Goal: Task Accomplishment & Management: Manage account settings

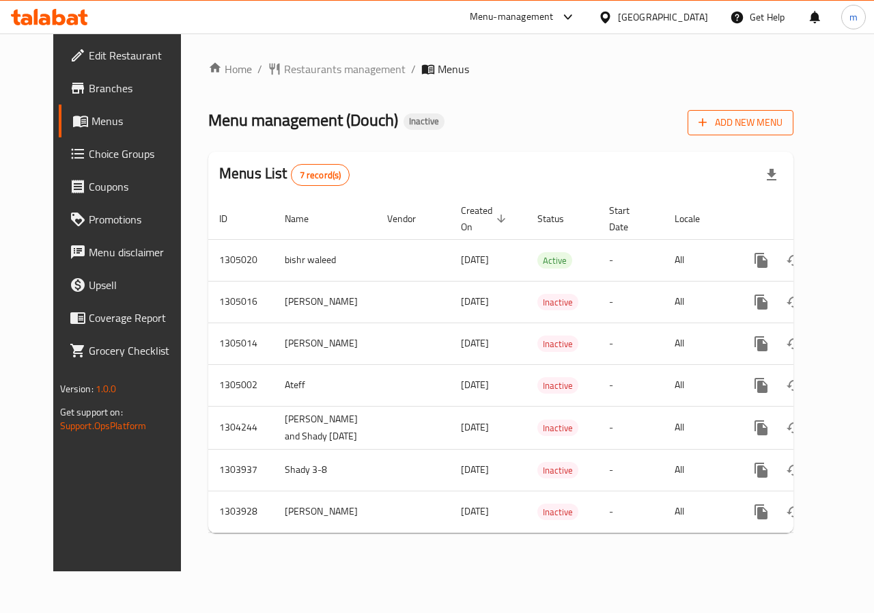
click at [794, 110] on button "Add New Menu" at bounding box center [741, 122] width 106 height 25
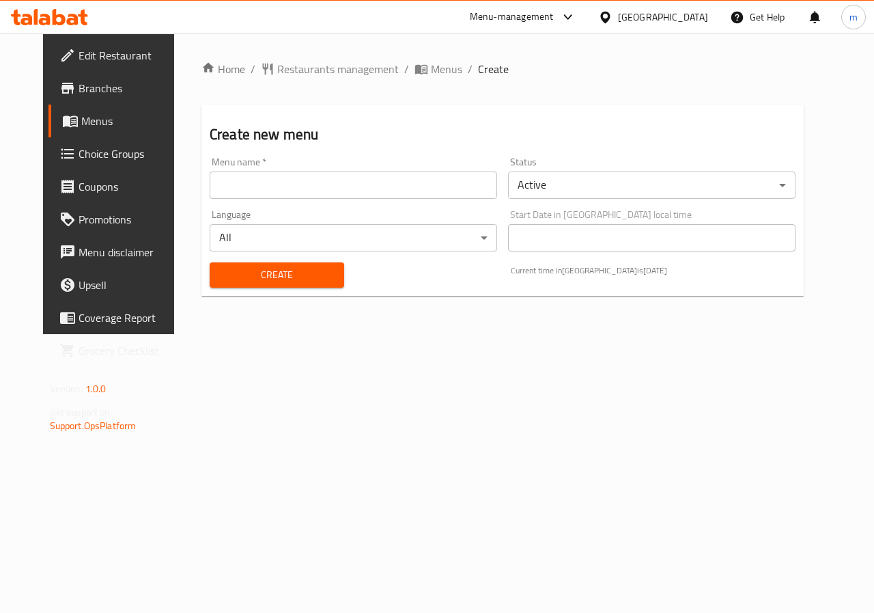
click at [348, 186] on input "text" at bounding box center [354, 184] width 288 height 27
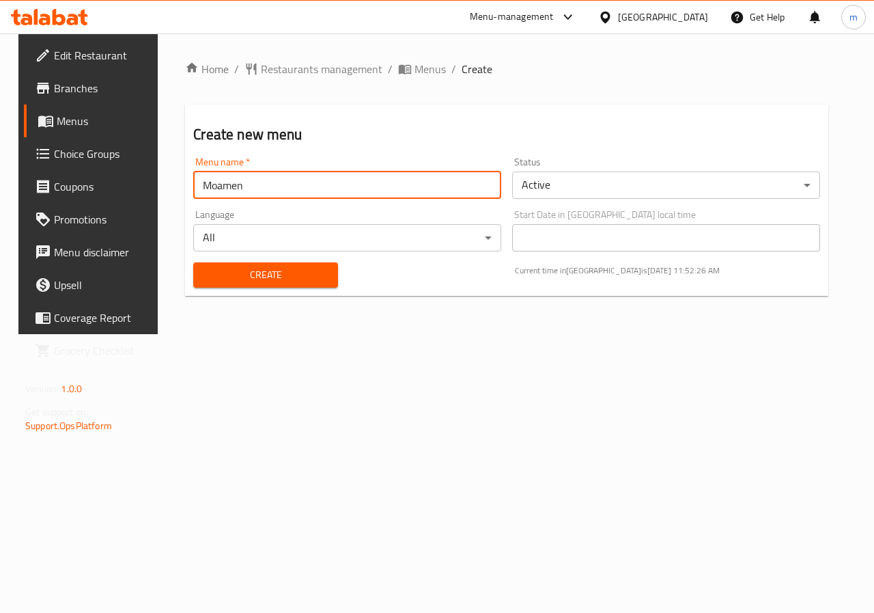
type input "Moamen"
click at [207, 277] on span "Create" at bounding box center [265, 274] width 122 height 17
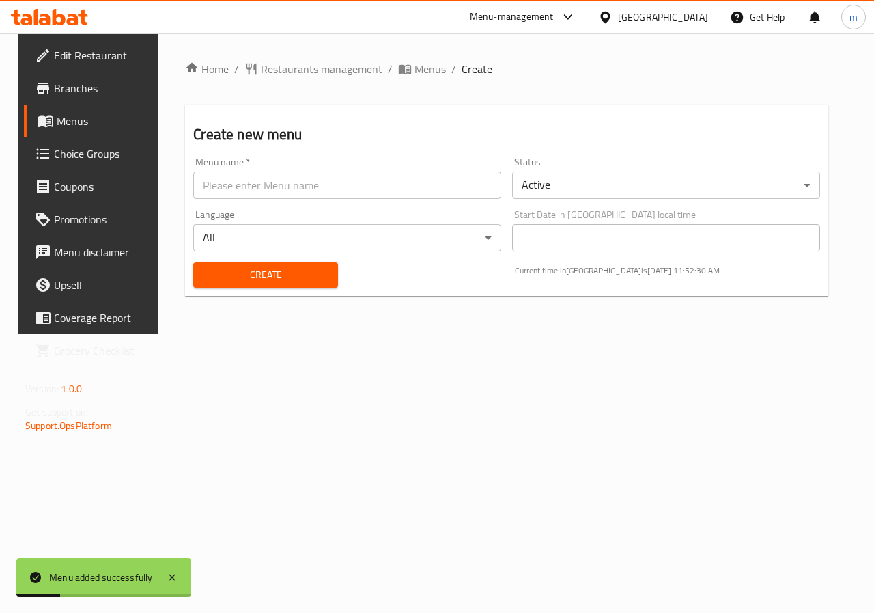
click at [423, 65] on span "Menus" at bounding box center [430, 69] width 31 height 16
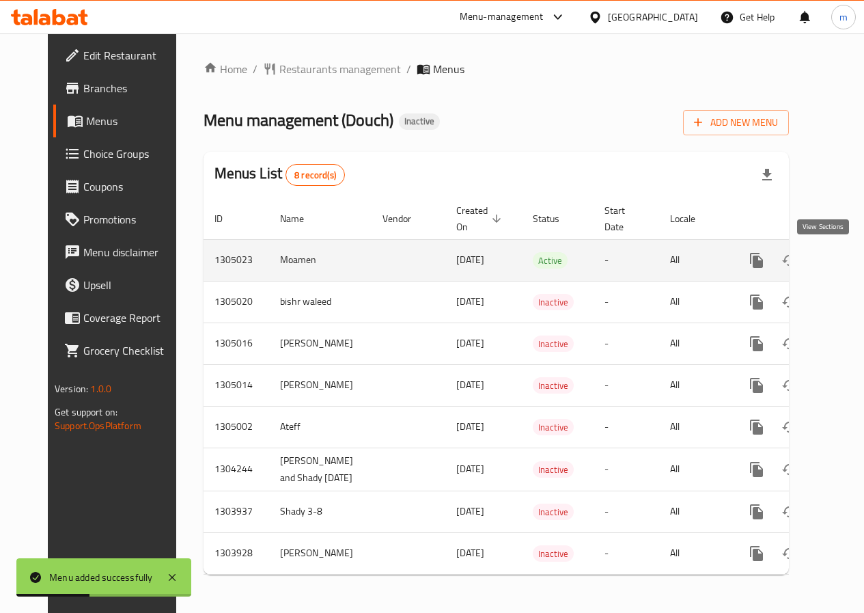
click at [847, 267] on icon "enhanced table" at bounding box center [855, 260] width 16 height 16
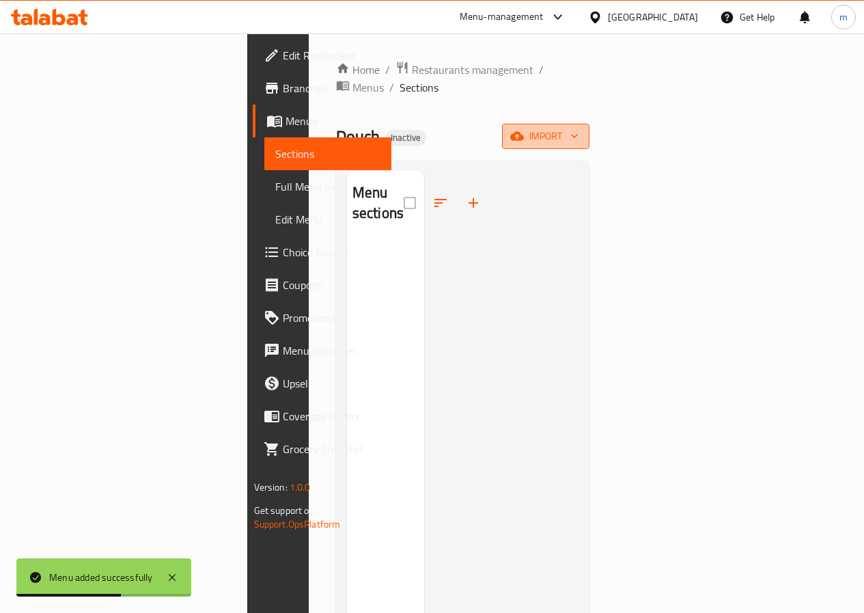
click at [581, 129] on icon "button" at bounding box center [575, 136] width 14 height 14
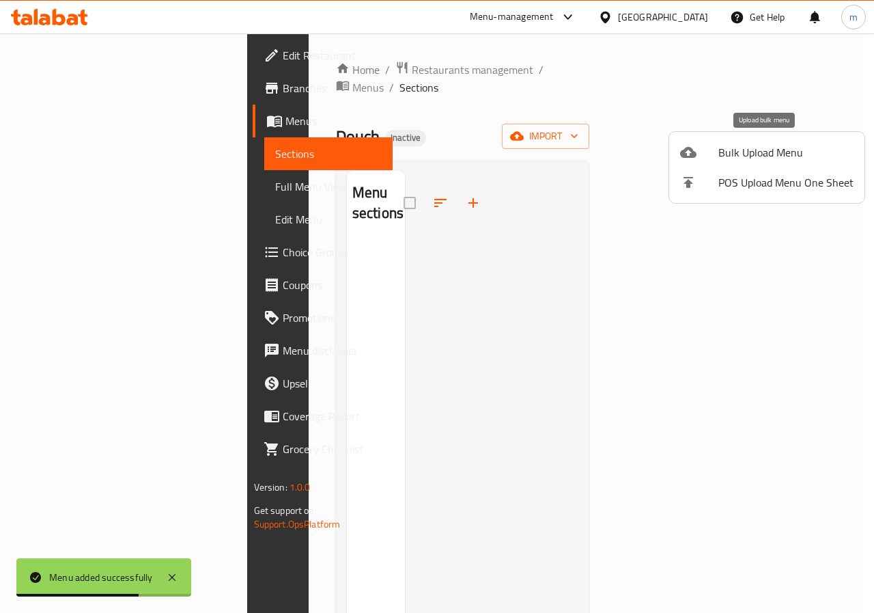
click at [771, 158] on span "Bulk Upload Menu" at bounding box center [786, 152] width 135 height 16
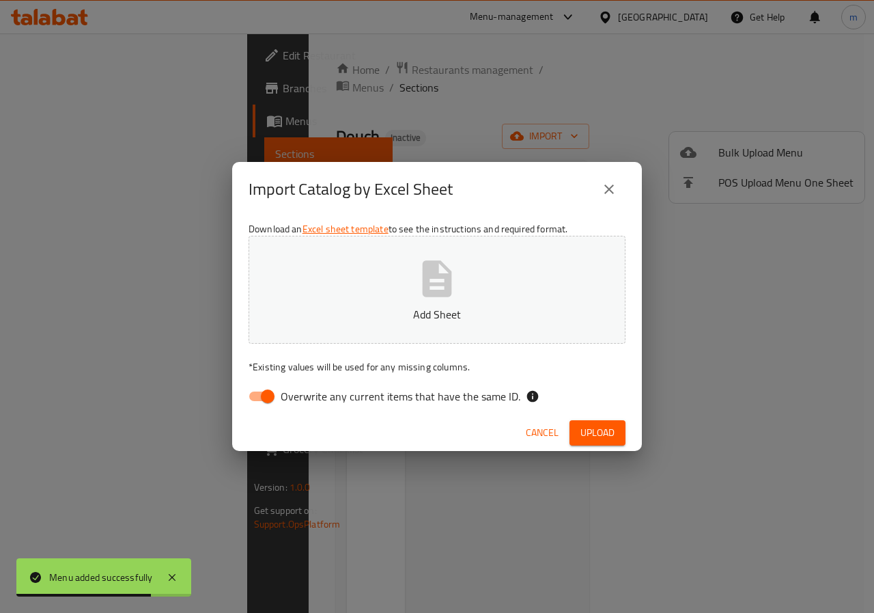
click at [461, 278] on button "Add Sheet" at bounding box center [437, 290] width 377 height 108
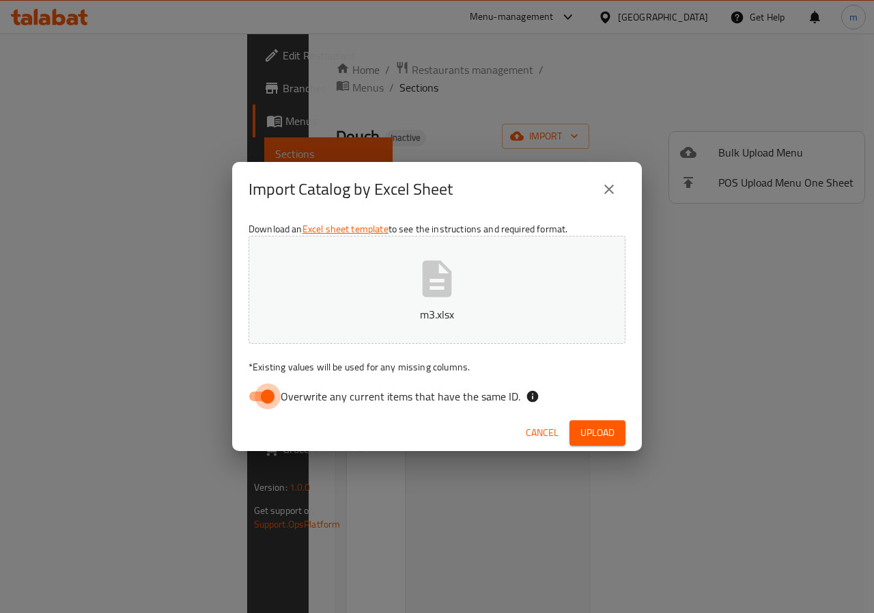
click at [269, 398] on input "Overwrite any current items that have the same ID." at bounding box center [268, 396] width 78 height 26
checkbox input "false"
click at [593, 432] on span "Upload" at bounding box center [598, 432] width 34 height 17
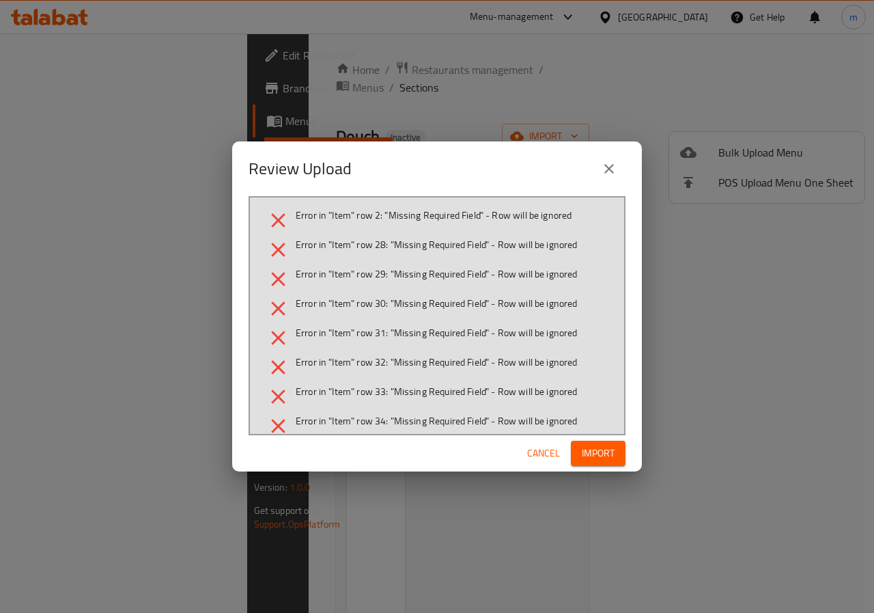
click at [428, 217] on span "Error in "Item" row 2: "Missing Required Field" - Row will be ignored" at bounding box center [434, 215] width 276 height 14
click at [387, 222] on li "Error in "Item" row 2: "Missing Required Field" - Row will be ignored" at bounding box center [437, 220] width 342 height 24
drag, startPoint x: 383, startPoint y: 221, endPoint x: 368, endPoint y: 216, distance: 16.6
click at [376, 219] on span "Error in "Item" row 2: "Missing Required Field" - Row will be ignored" at bounding box center [434, 215] width 276 height 14
drag, startPoint x: 316, startPoint y: 221, endPoint x: 348, endPoint y: 260, distance: 51.0
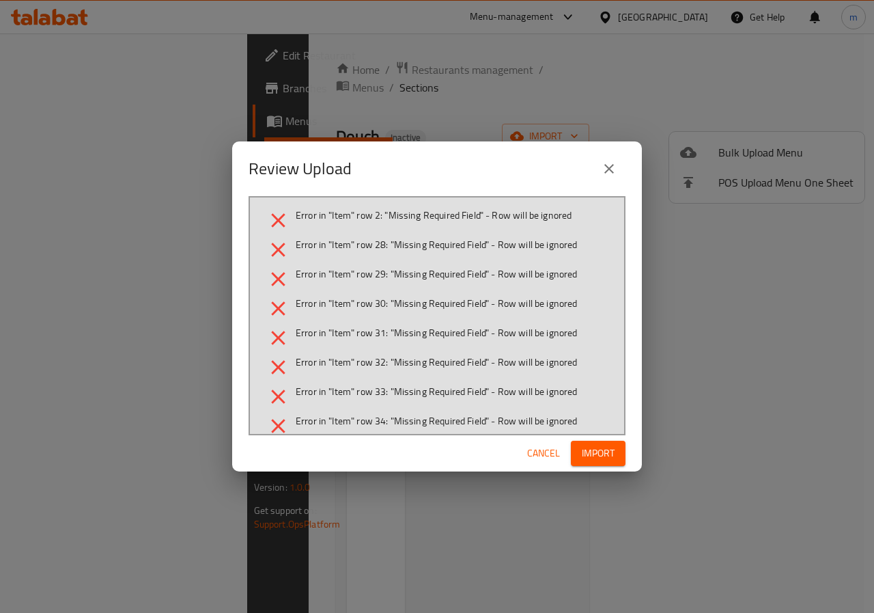
click at [316, 221] on span "Error in "Item" row 2: "Missing Required Field" - Row will be ignored" at bounding box center [434, 215] width 276 height 14
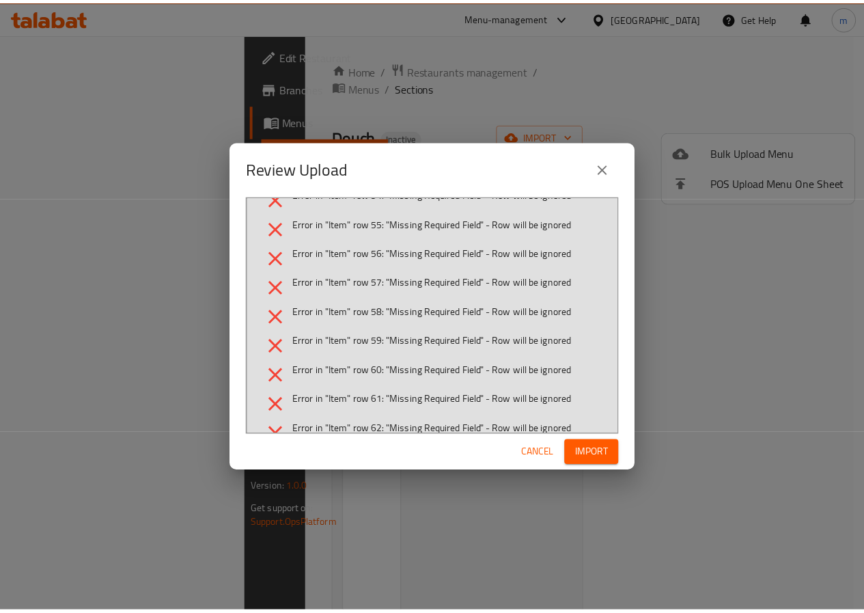
scroll to position [956, 0]
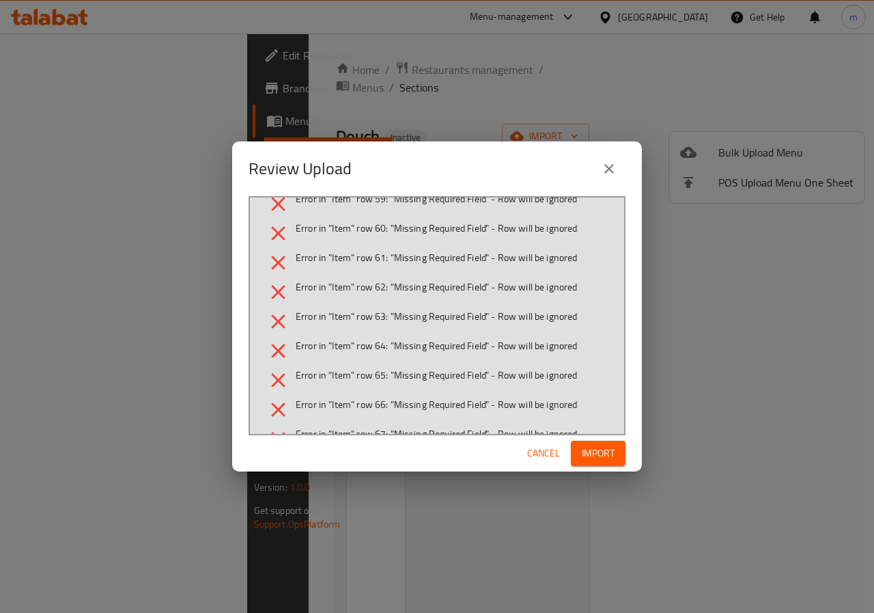
click at [611, 178] on button "close" at bounding box center [609, 168] width 33 height 33
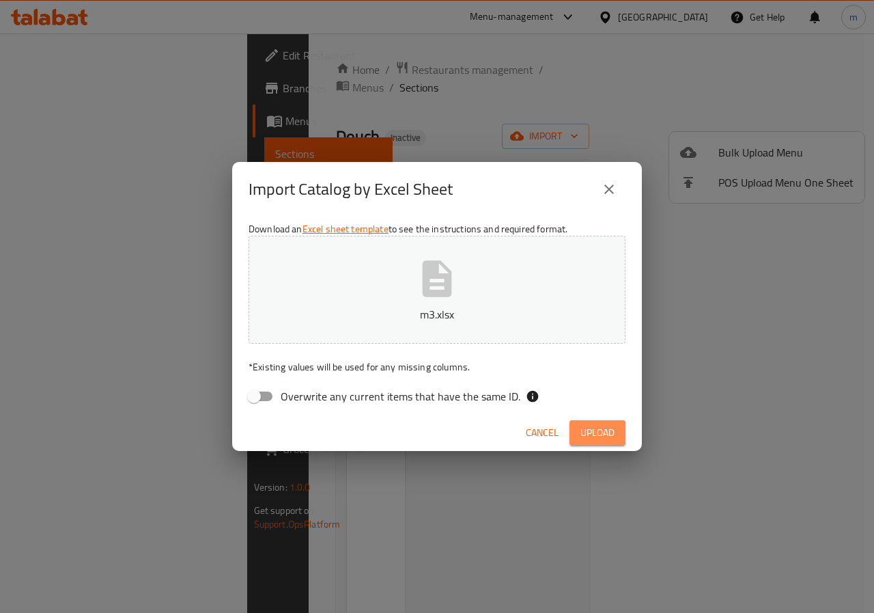
click at [607, 437] on span "Upload" at bounding box center [598, 432] width 34 height 17
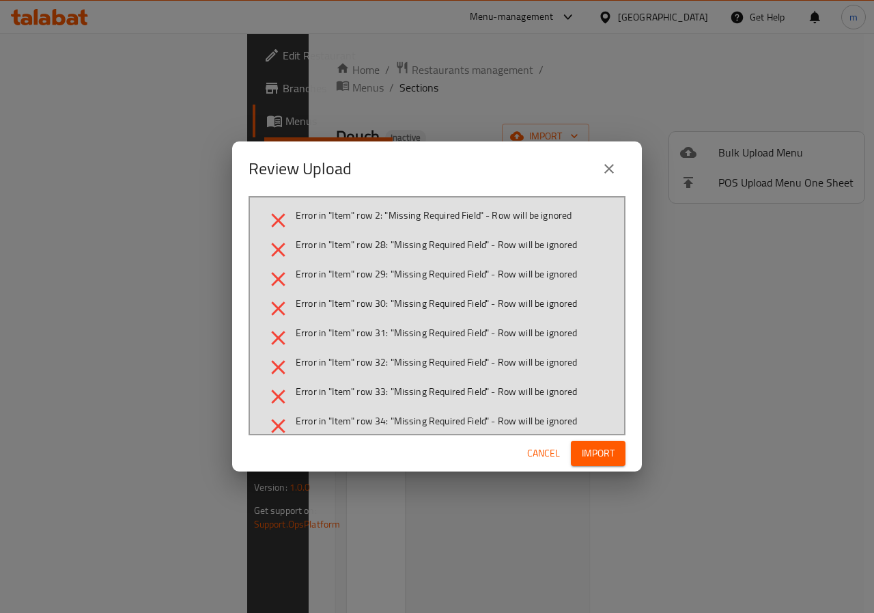
click at [541, 452] on span "Cancel" at bounding box center [543, 453] width 33 height 17
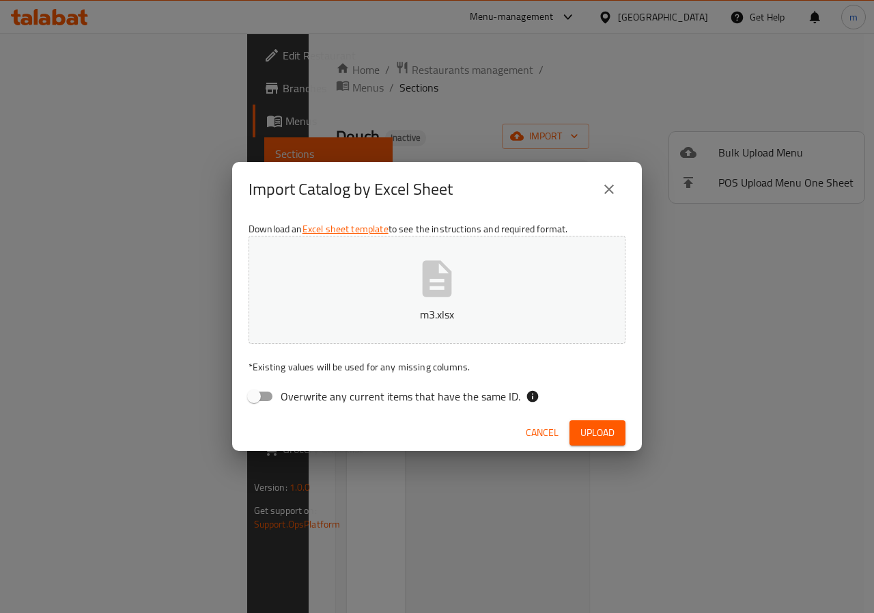
click at [477, 319] on p "m3.xlsx" at bounding box center [437, 314] width 335 height 16
click at [600, 430] on span "Upload" at bounding box center [598, 432] width 34 height 17
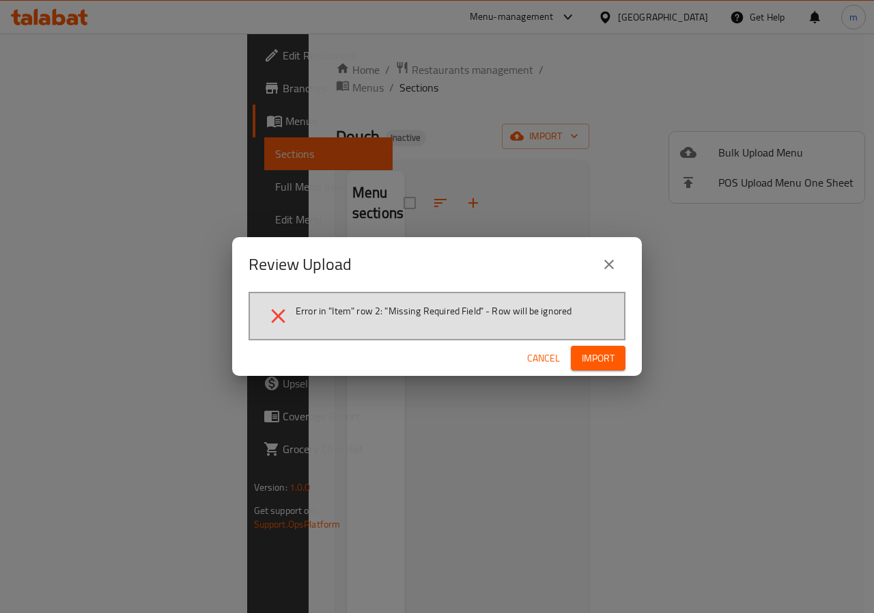
click at [546, 359] on span "Cancel" at bounding box center [543, 358] width 33 height 17
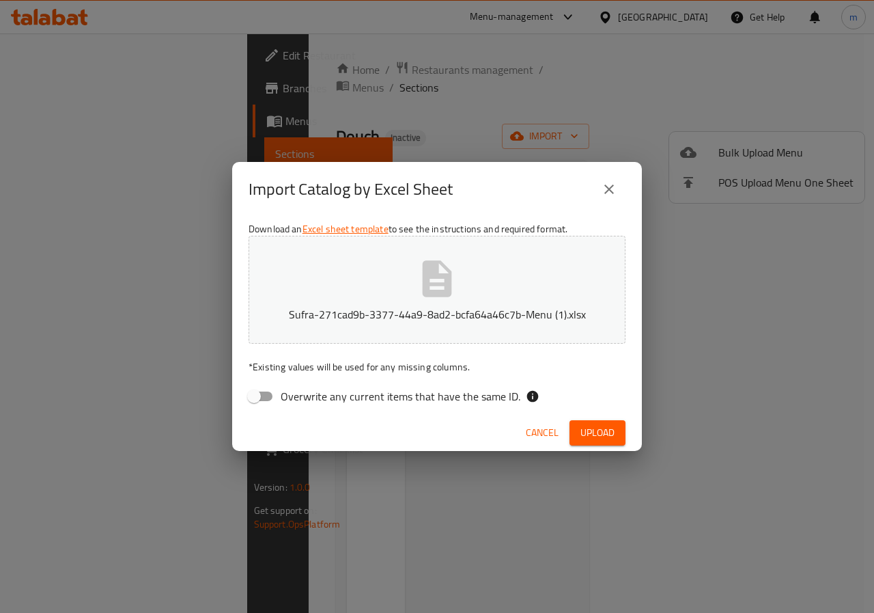
click at [375, 505] on div "Import Catalog by Excel Sheet Download an Excel sheet template to see the instr…" at bounding box center [437, 306] width 874 height 613
click at [538, 437] on span "Cancel" at bounding box center [542, 432] width 33 height 17
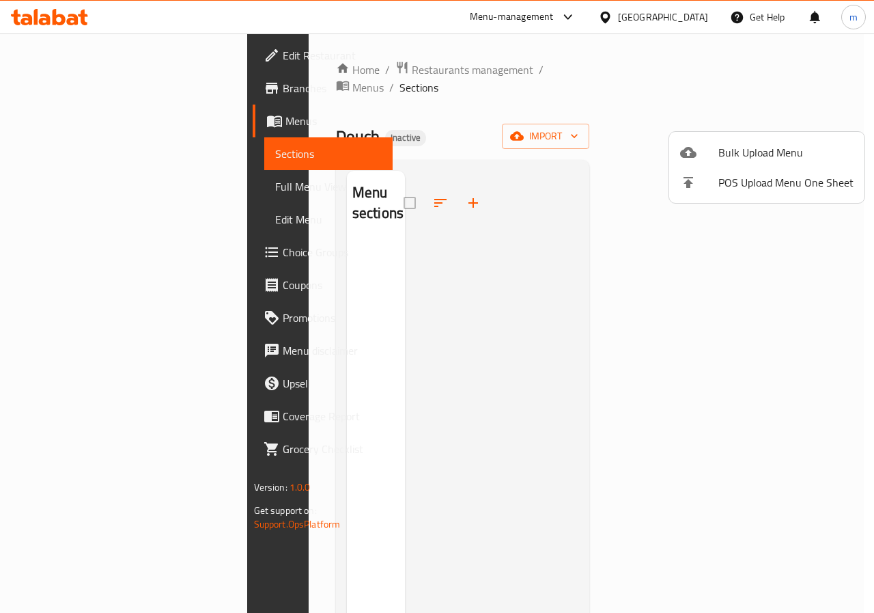
click at [747, 157] on span "Bulk Upload Menu" at bounding box center [786, 152] width 135 height 16
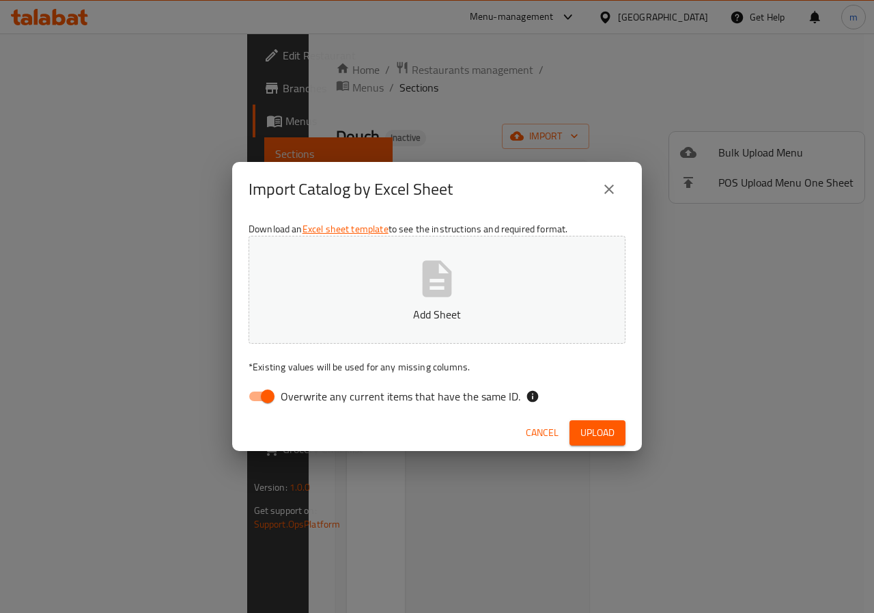
click at [532, 298] on button "Add Sheet" at bounding box center [437, 290] width 377 height 108
click at [305, 394] on span "Overwrite any current items that have the same ID." at bounding box center [401, 396] width 240 height 16
click at [261, 396] on input "Overwrite any current items that have the same ID." at bounding box center [268, 396] width 78 height 26
checkbox input "false"
click at [583, 431] on span "Upload" at bounding box center [598, 432] width 34 height 17
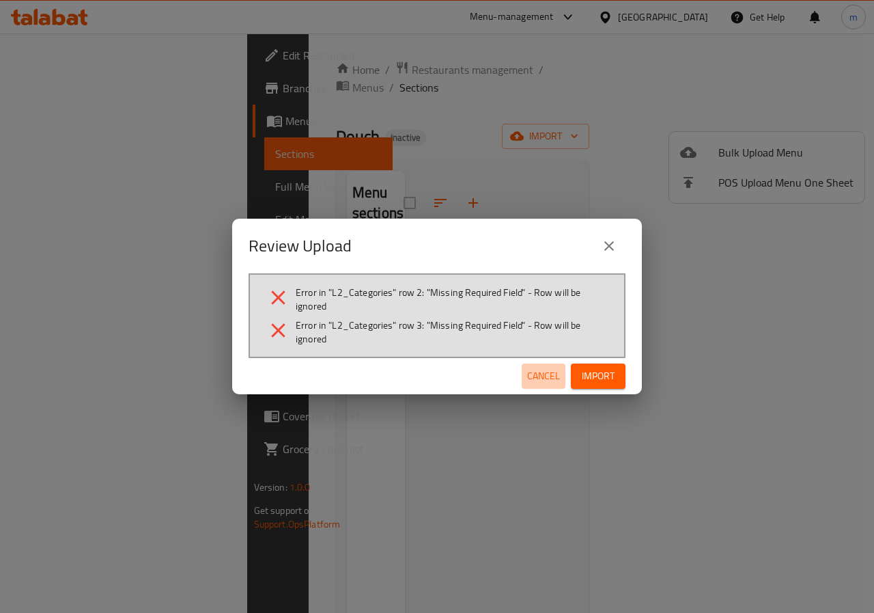
click at [542, 373] on span "Cancel" at bounding box center [543, 376] width 33 height 17
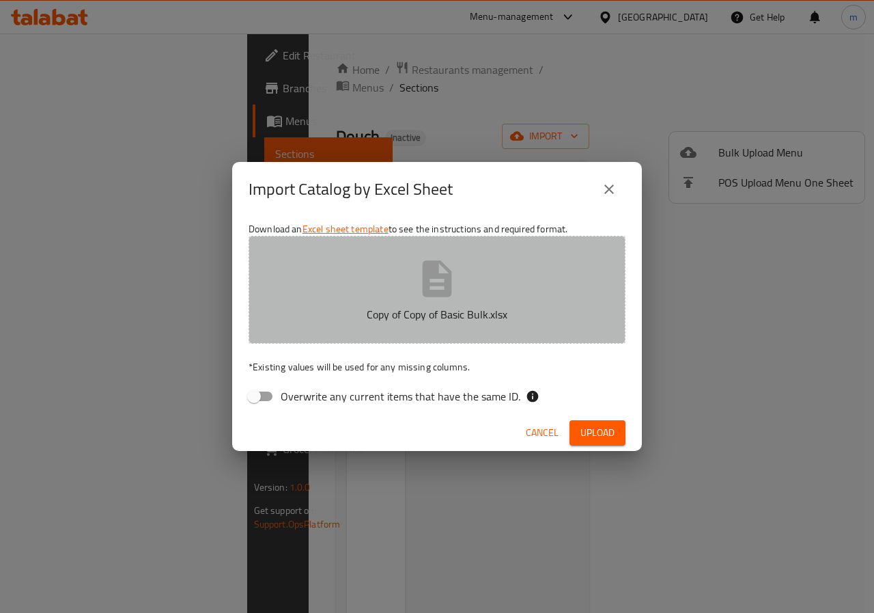
click at [447, 282] on icon "button" at bounding box center [437, 278] width 29 height 36
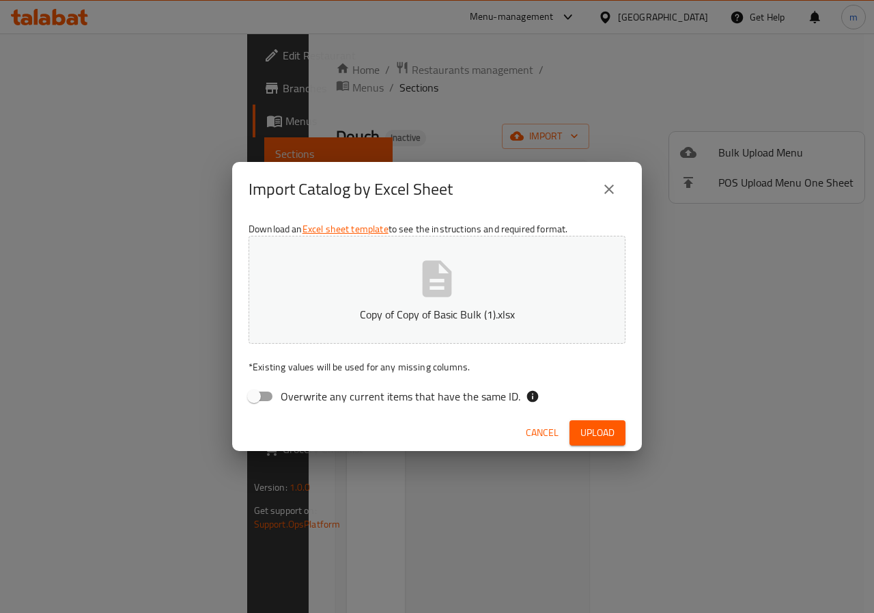
click at [587, 434] on span "Upload" at bounding box center [598, 432] width 34 height 17
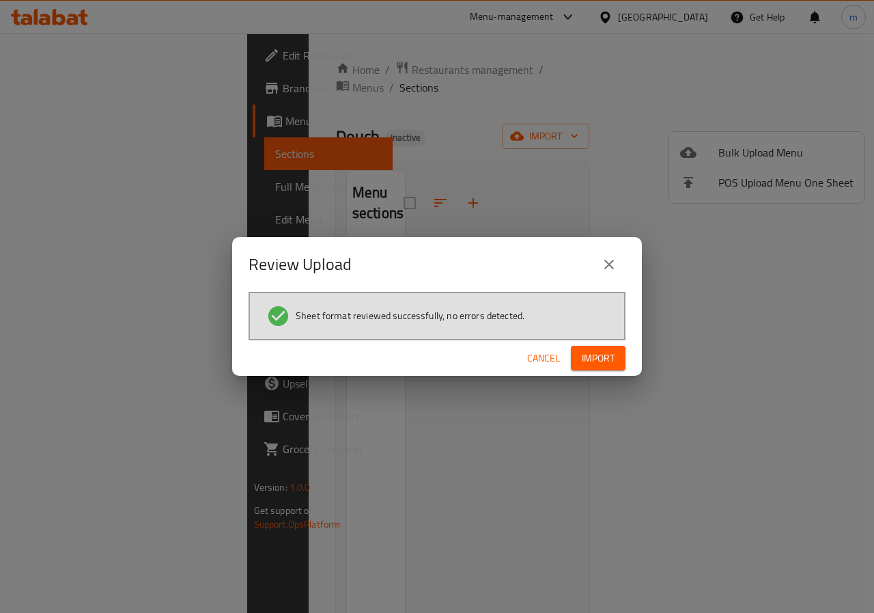
click at [598, 352] on span "Import" at bounding box center [598, 358] width 33 height 17
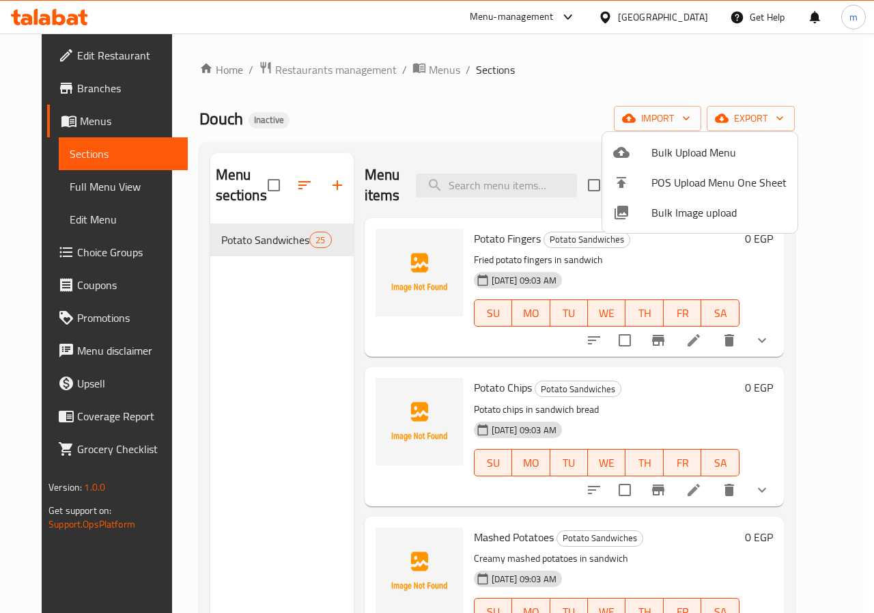
click at [275, 409] on div at bounding box center [437, 306] width 874 height 613
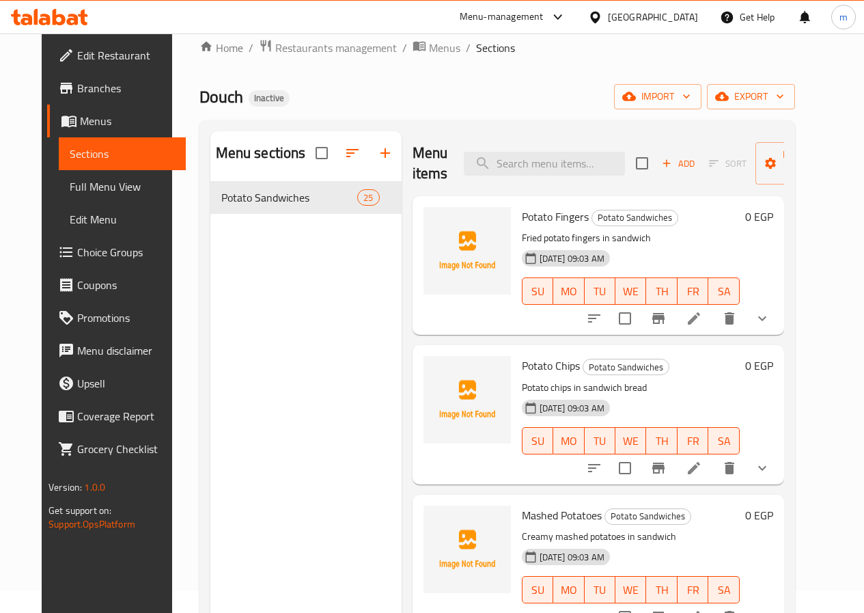
scroll to position [0, 0]
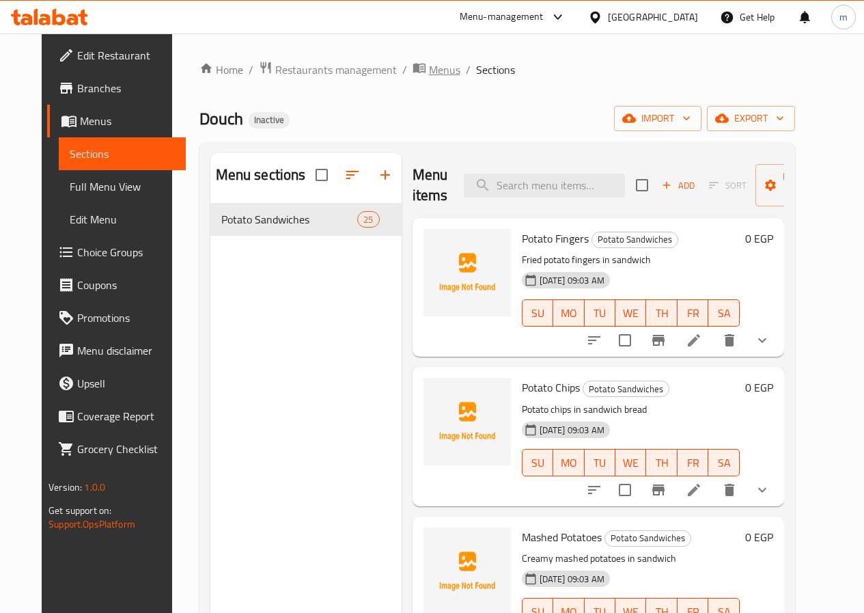
click at [429, 65] on span "Menus" at bounding box center [444, 69] width 31 height 16
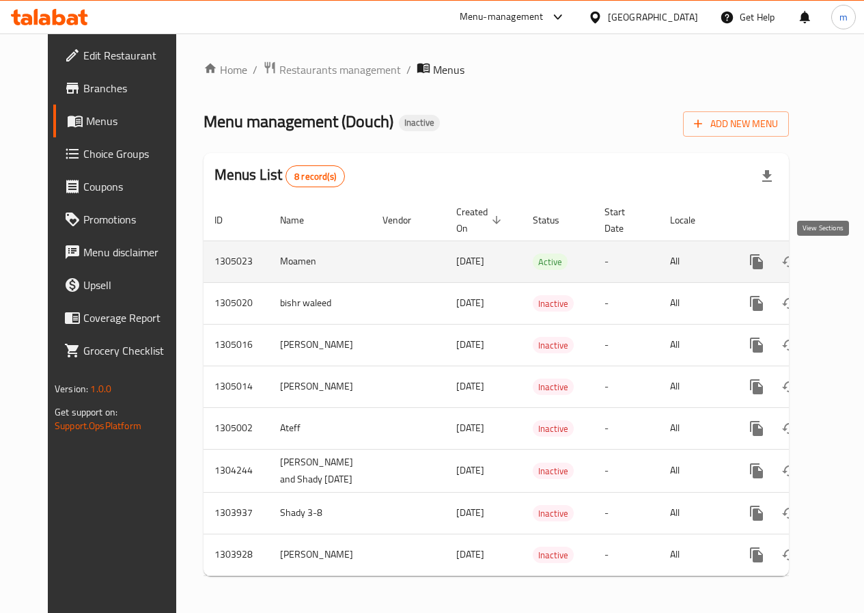
click at [849, 266] on icon "enhanced table" at bounding box center [855, 261] width 12 height 12
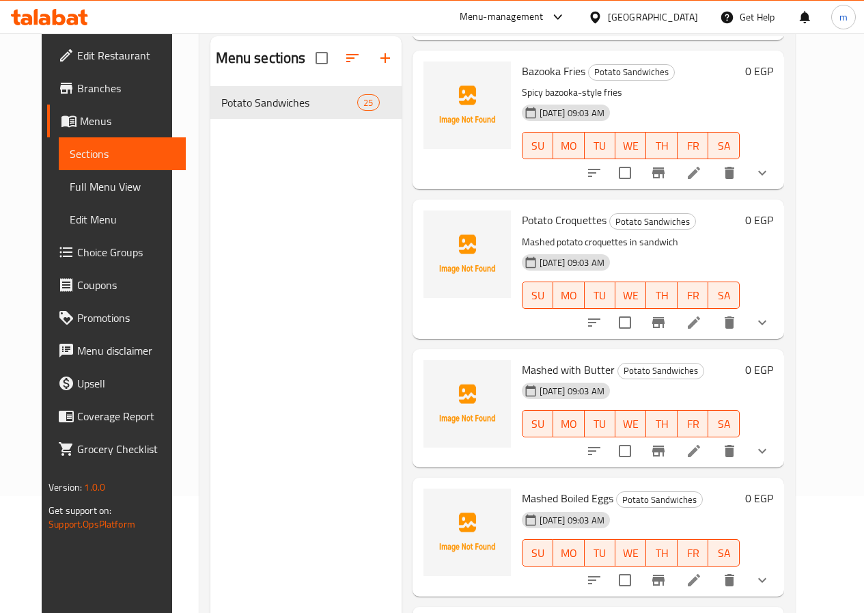
scroll to position [191, 0]
